Goal: Task Accomplishment & Management: Complete application form

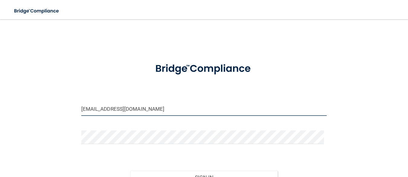
click at [148, 110] on input "janinestantondmd@comcast.net" at bounding box center [204, 109] width 246 height 14
click at [158, 107] on input "janinestantondmd@comcast.net" at bounding box center [204, 109] width 246 height 14
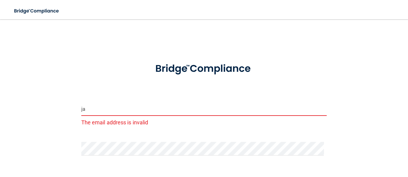
type input "j"
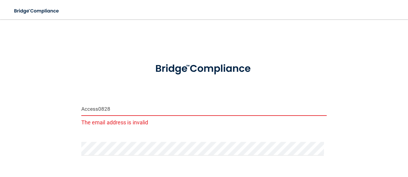
click at [312, 78] on div at bounding box center [204, 69] width 255 height 26
click at [111, 106] on input "Access0828" at bounding box center [204, 109] width 246 height 14
type input "A"
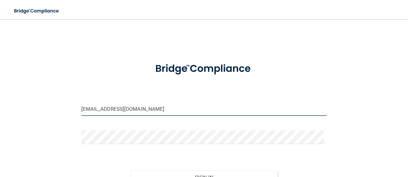
type input "[EMAIL_ADDRESS][DOMAIN_NAME]"
click at [130, 171] on button "Sign In" at bounding box center [204, 177] width 148 height 13
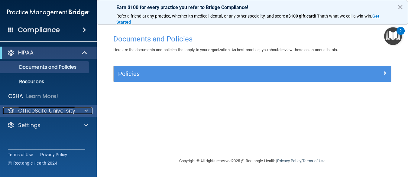
click at [49, 112] on p "OfficeSafe University" at bounding box center [46, 110] width 57 height 7
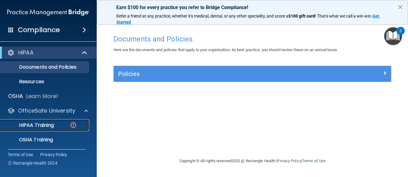
click at [45, 126] on p "HIPAA Training" at bounding box center [29, 125] width 50 height 6
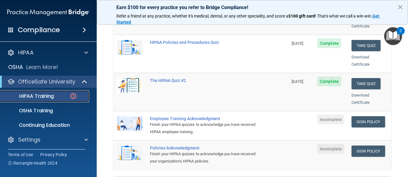
scroll to position [151, 0]
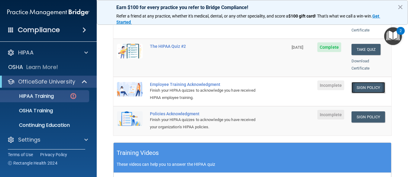
click at [357, 82] on link "Sign Policy" at bounding box center [369, 87] width 34 height 11
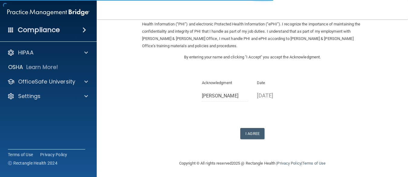
scroll to position [42, 0]
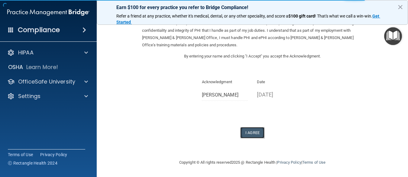
click at [245, 135] on button "I Agree" at bounding box center [252, 132] width 24 height 11
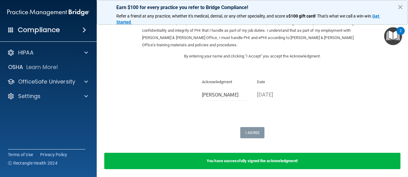
click at [400, 5] on button "×" at bounding box center [401, 7] width 6 height 10
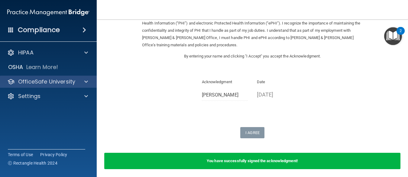
click at [68, 77] on div "OfficeSafe University" at bounding box center [48, 82] width 97 height 12
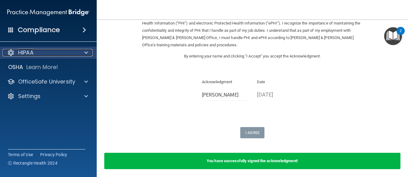
click at [82, 51] on div at bounding box center [85, 52] width 15 height 7
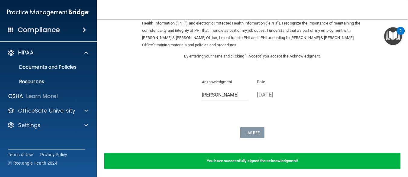
click at [176, 96] on div "Acknowledgment Dawn Katz Date 09/23/2025" at bounding box center [252, 91] width 221 height 27
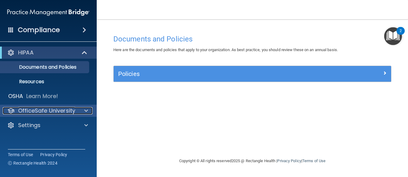
click at [63, 113] on p "OfficeSafe University" at bounding box center [46, 110] width 57 height 7
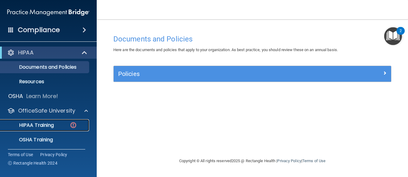
click at [51, 128] on p "HIPAA Training" at bounding box center [29, 125] width 50 height 6
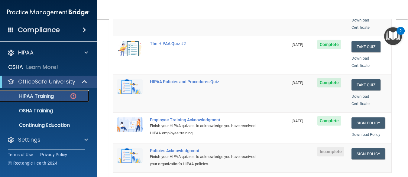
scroll to position [120, 0]
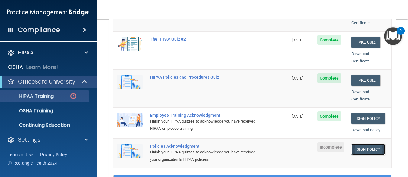
click at [354, 144] on link "Sign Policy" at bounding box center [369, 149] width 34 height 11
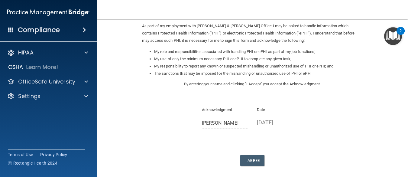
scroll to position [76, 0]
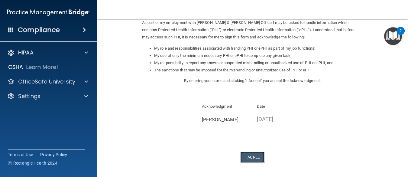
click at [255, 155] on button "I Agree" at bounding box center [252, 157] width 24 height 11
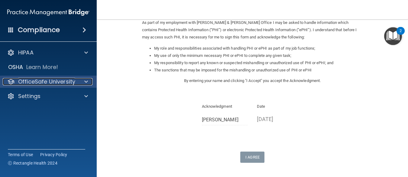
click at [43, 79] on p "OfficeSafe University" at bounding box center [46, 81] width 57 height 7
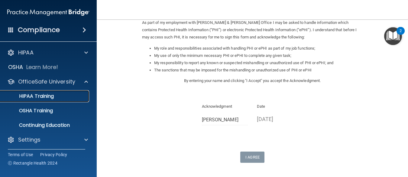
click at [44, 97] on p "HIPAA Training" at bounding box center [29, 96] width 50 height 6
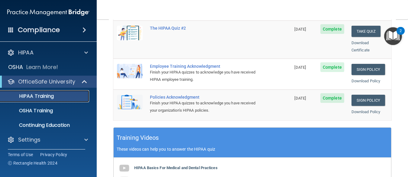
scroll to position [177, 0]
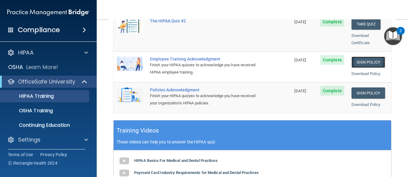
click at [367, 57] on link "Sign Policy" at bounding box center [369, 62] width 34 height 11
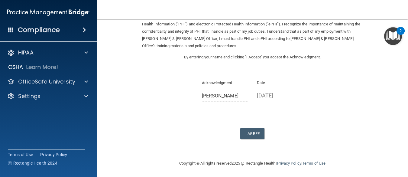
scroll to position [42, 0]
click at [257, 131] on button "I Agree" at bounding box center [252, 132] width 24 height 11
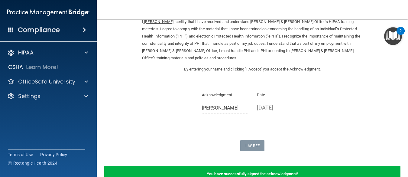
scroll to position [0, 0]
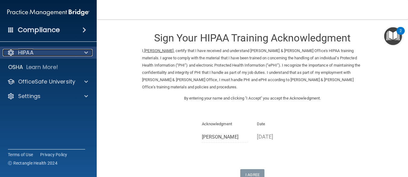
click at [31, 51] on p "HIPAA" at bounding box center [25, 52] width 15 height 7
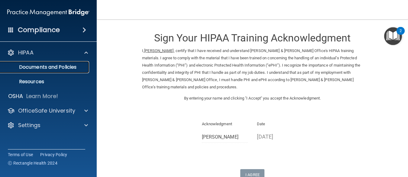
click at [43, 69] on p "Documents and Policies" at bounding box center [45, 67] width 83 height 6
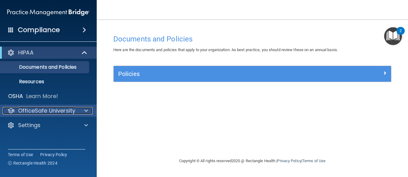
click at [35, 108] on p "OfficeSafe University" at bounding box center [46, 110] width 57 height 7
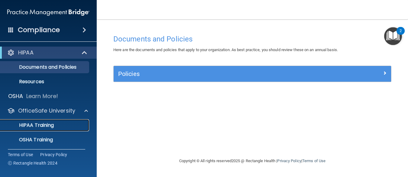
click at [36, 122] on p "HIPAA Training" at bounding box center [29, 125] width 50 height 6
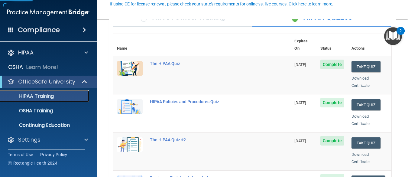
scroll to position [181, 0]
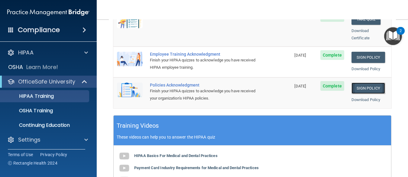
click at [354, 83] on link "Sign Policy" at bounding box center [369, 88] width 34 height 11
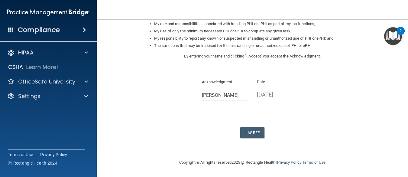
scroll to position [100, 0]
